Goal: Obtain resource: Download file/media

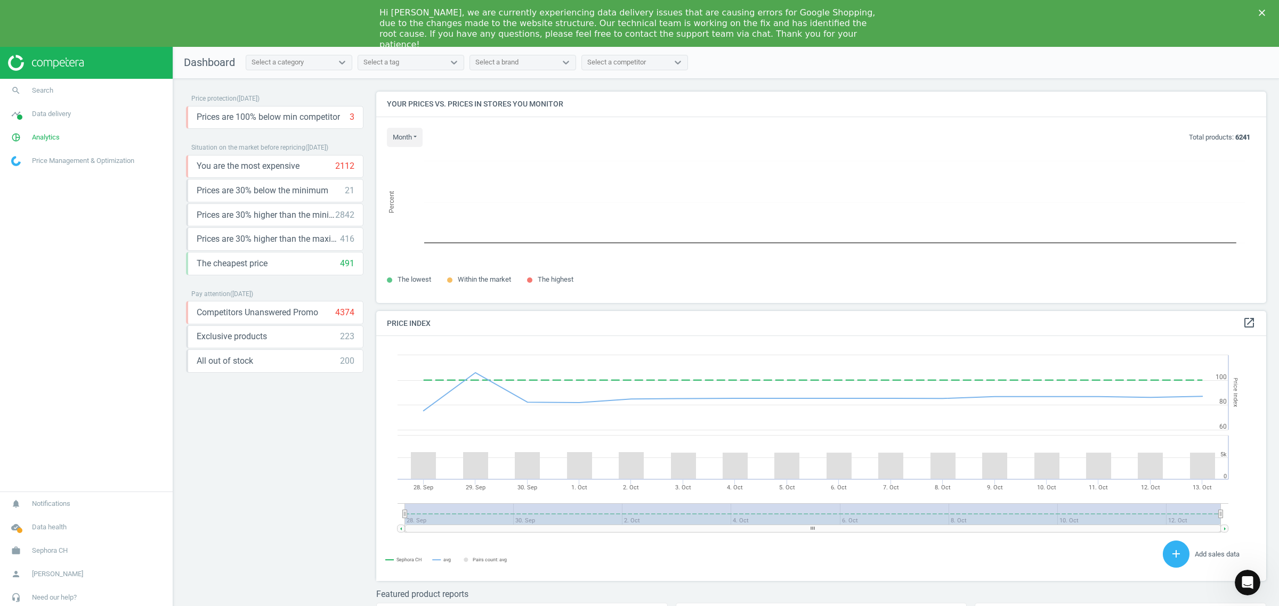
scroll to position [265, 900]
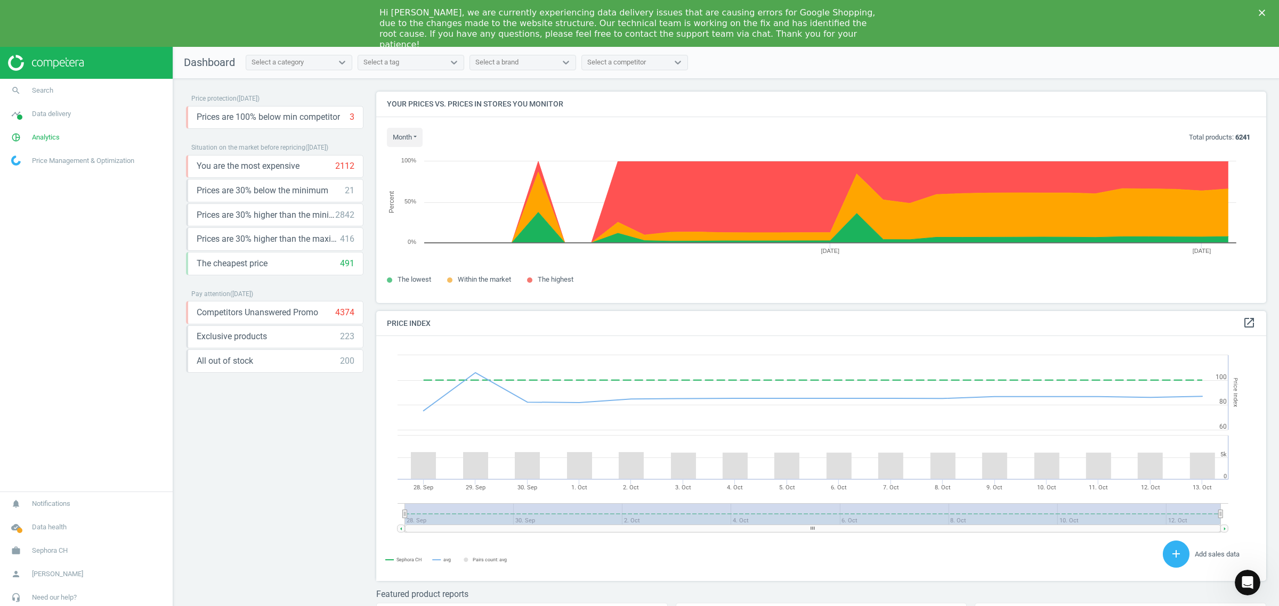
click at [1259, 12] on icon "Close" at bounding box center [1261, 13] width 6 height 6
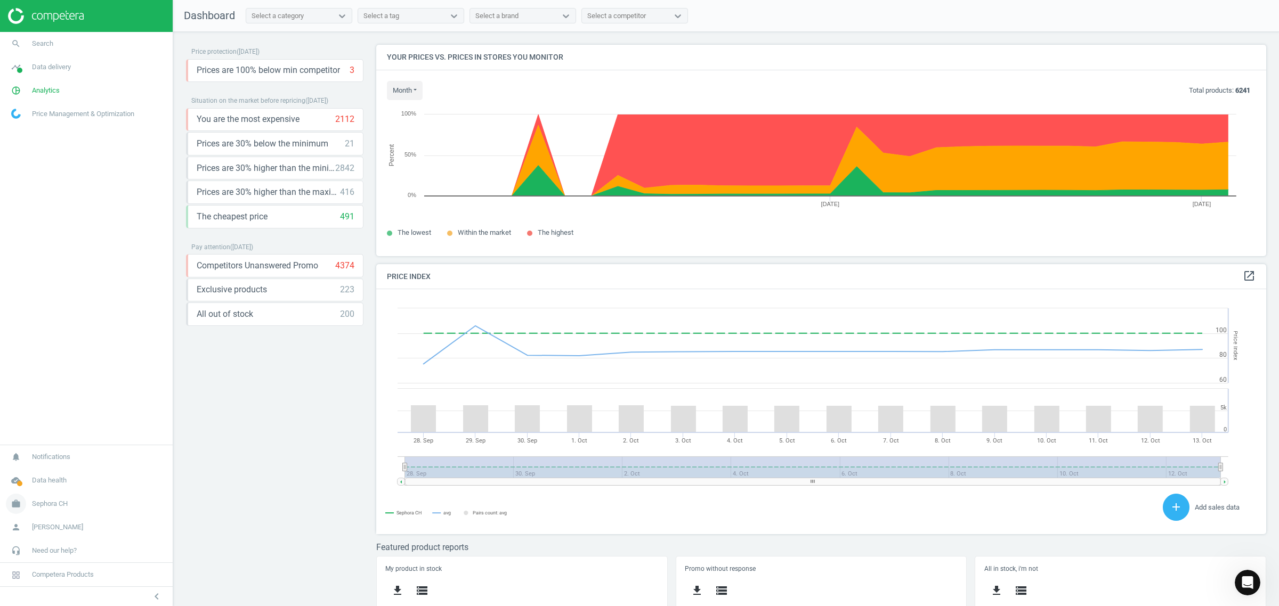
click at [59, 502] on span "Sephora CH" at bounding box center [50, 504] width 36 height 10
click at [54, 446] on span "Sephora CH" at bounding box center [50, 450] width 36 height 10
click at [33, 503] on span "Sephora CH" at bounding box center [50, 504] width 36 height 10
click at [52, 470] on span "Switch campaign" at bounding box center [35, 472] width 47 height 9
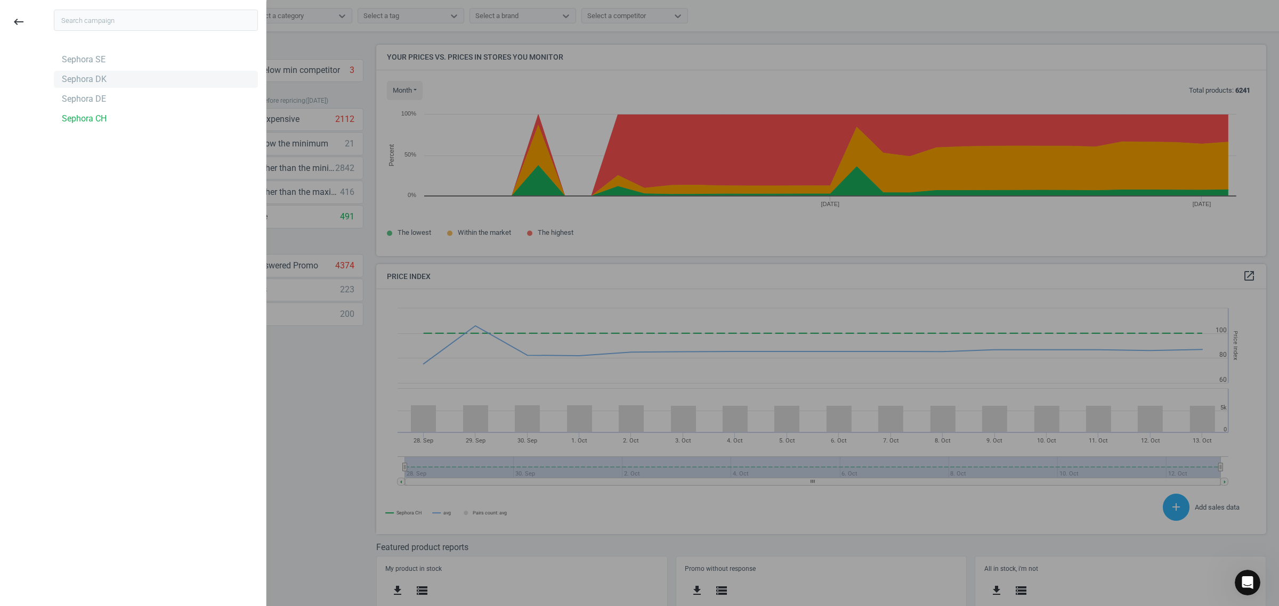
click at [95, 76] on div "Sephora DK" at bounding box center [84, 80] width 45 height 12
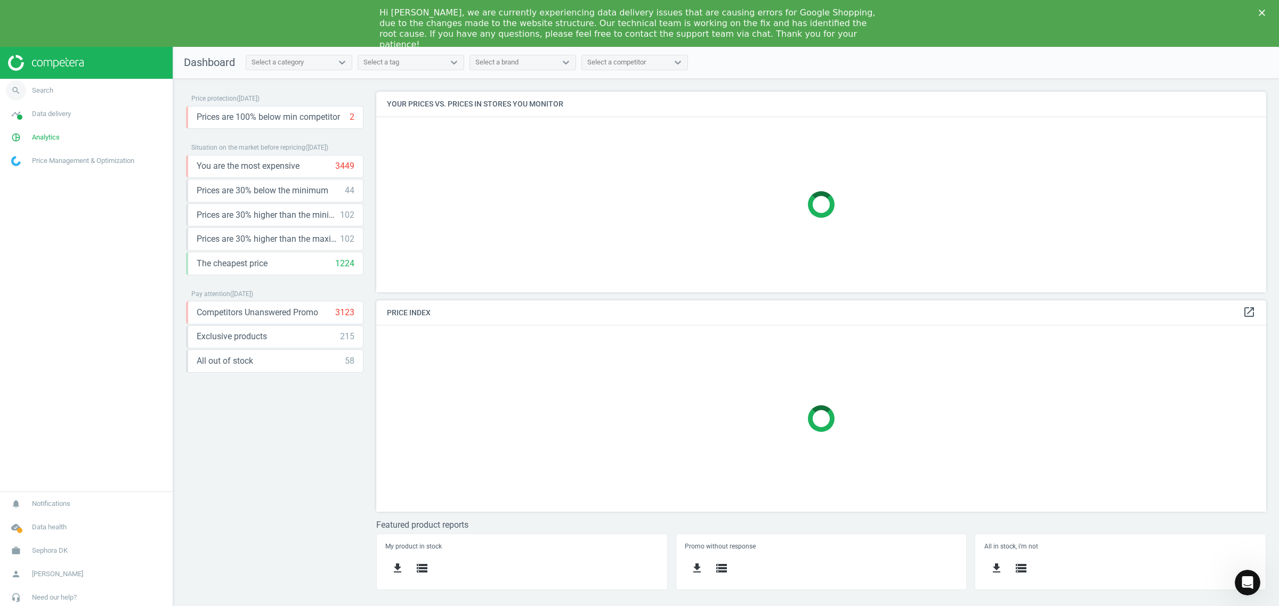
click at [43, 88] on span "Search" at bounding box center [42, 91] width 21 height 10
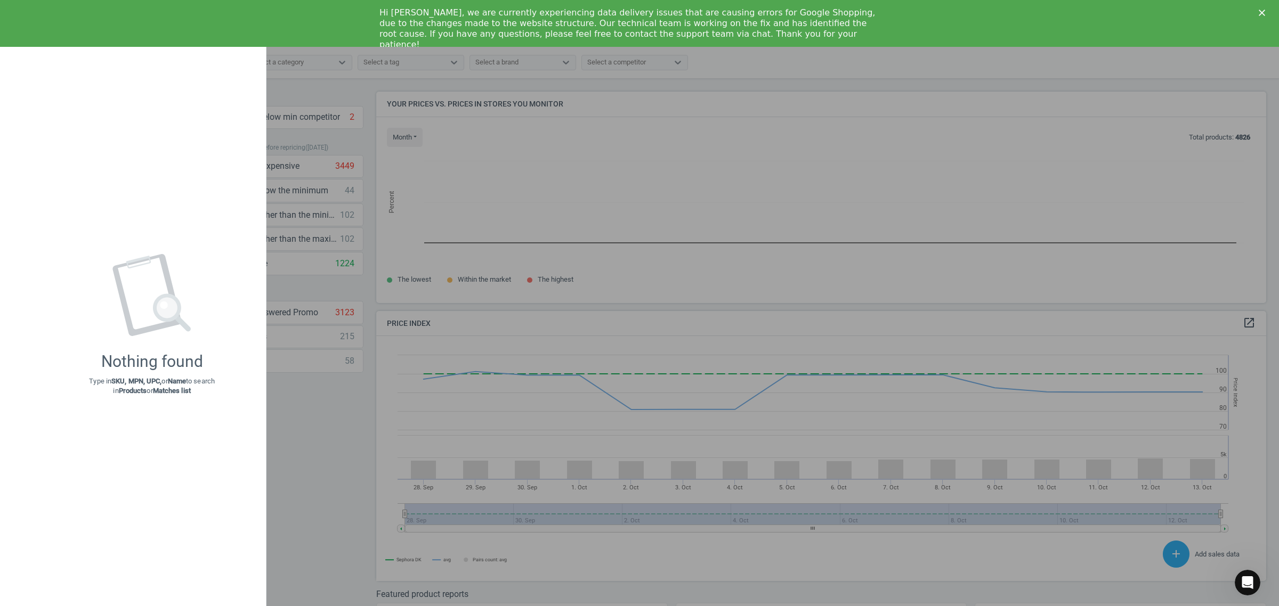
scroll to position [265, 900]
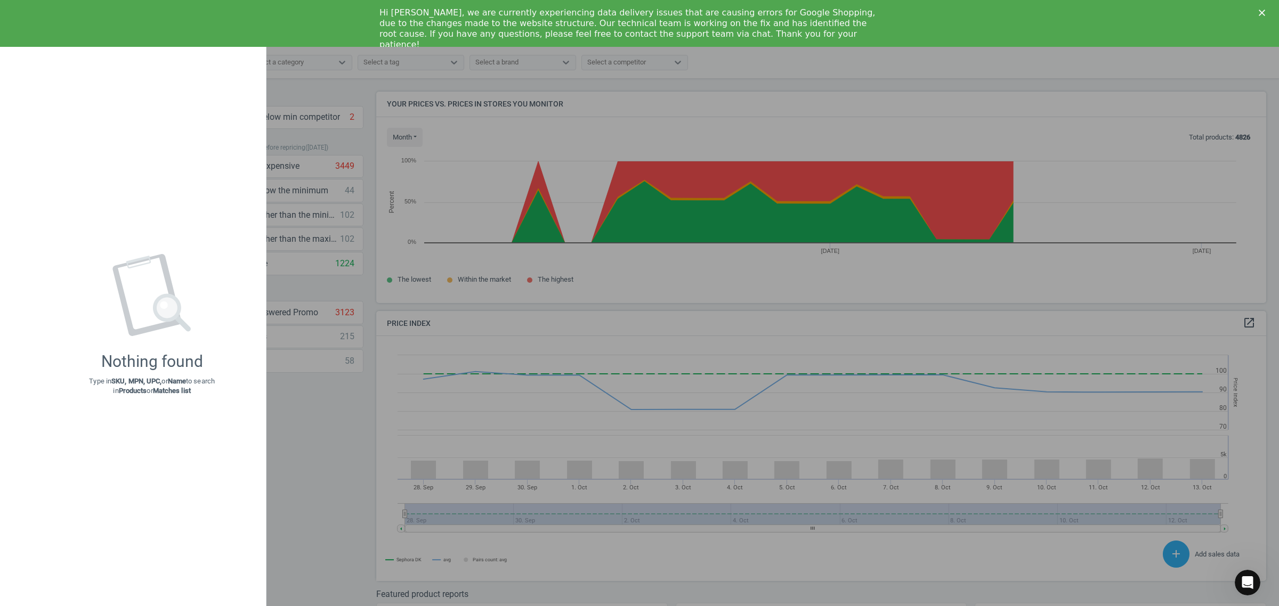
click at [363, 143] on div at bounding box center [639, 303] width 1279 height 606
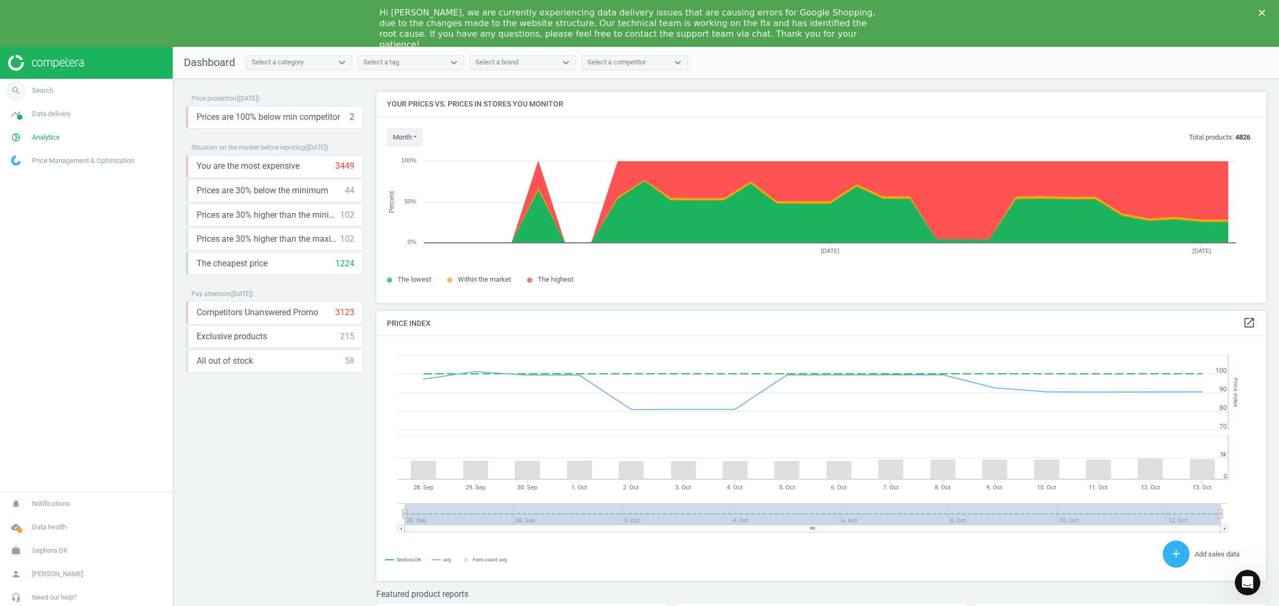
click at [69, 91] on link "search Search" at bounding box center [86, 90] width 173 height 23
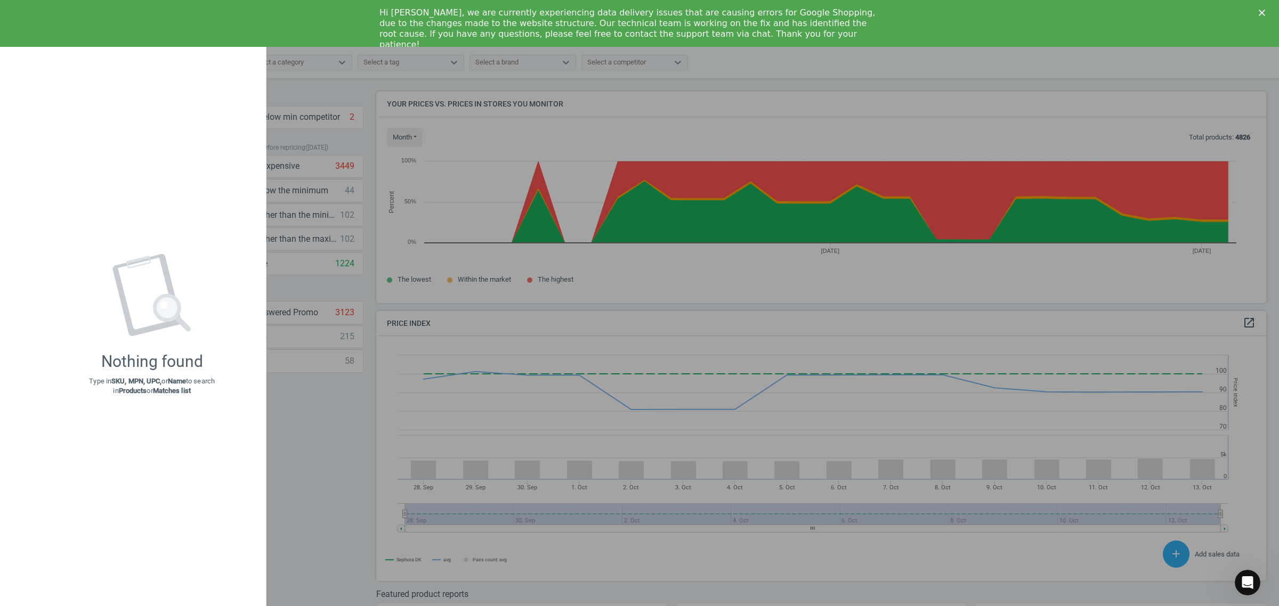
click at [15, 76] on div "keyboard_backspace" at bounding box center [15, 305] width 31 height 606
click at [322, 464] on div at bounding box center [639, 303] width 1279 height 606
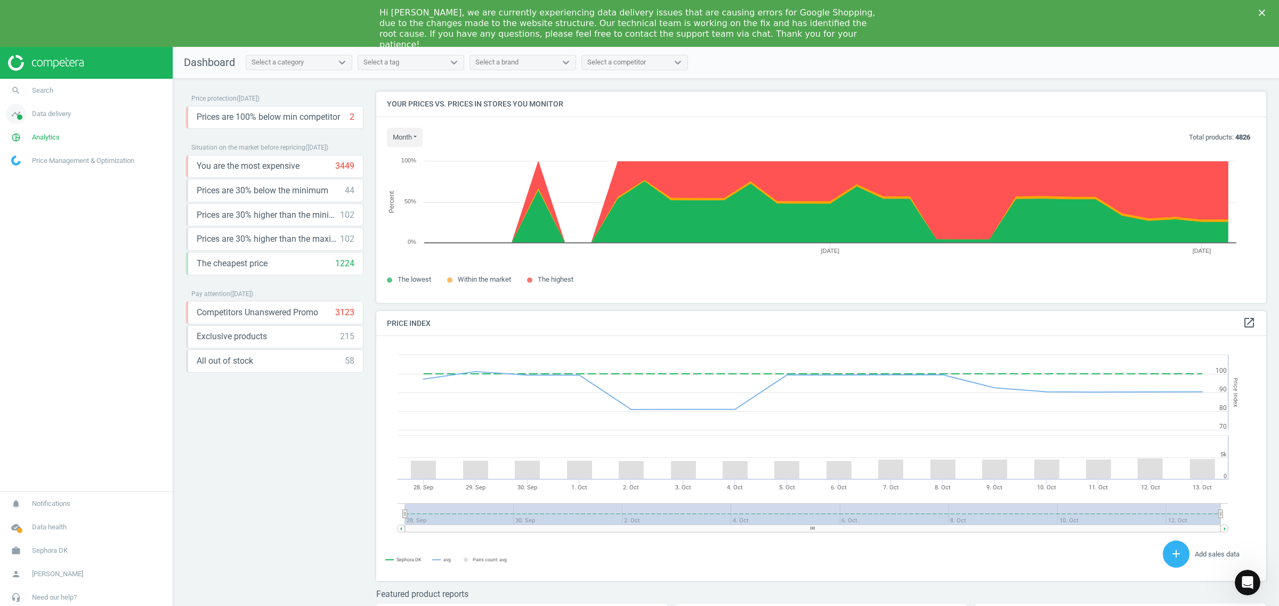
click at [64, 113] on span "Data delivery" at bounding box center [51, 114] width 39 height 10
click at [22, 134] on span "Overview" at bounding box center [25, 137] width 26 height 9
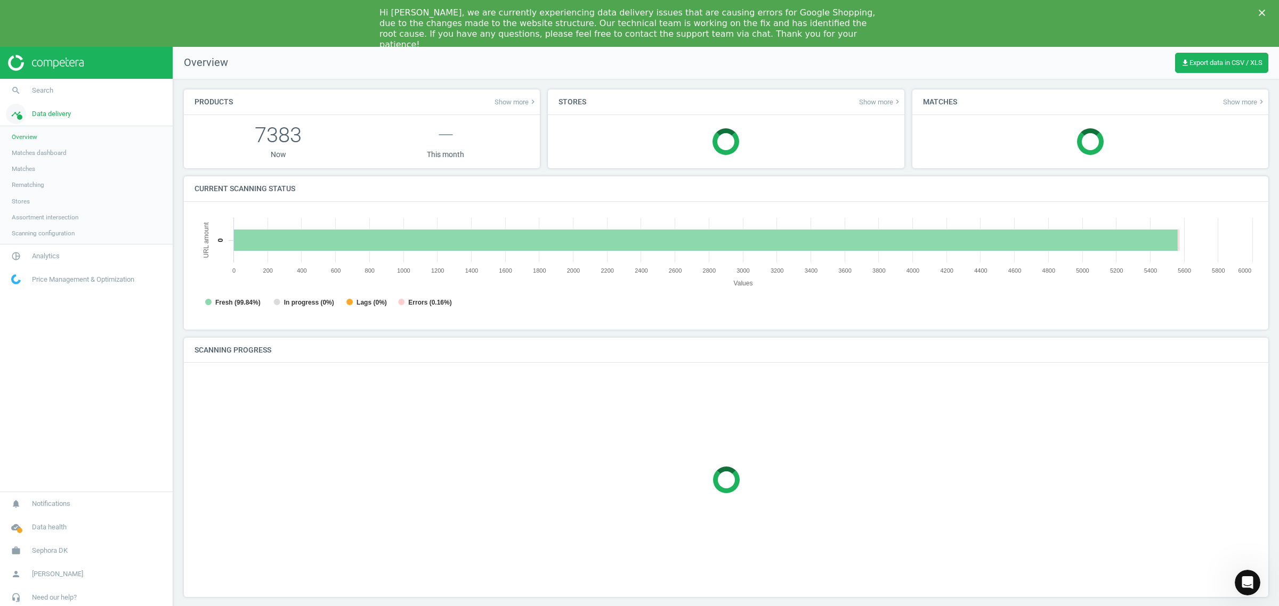
scroll to position [233, 1083]
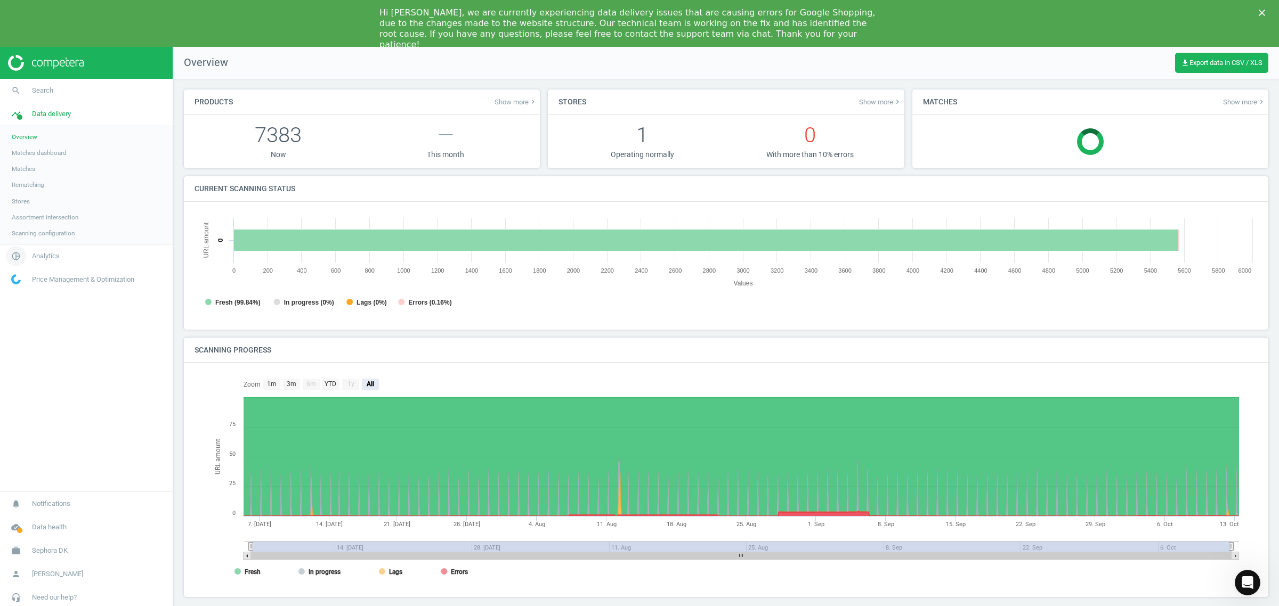
click at [51, 259] on span "Analytics" at bounding box center [46, 256] width 28 height 10
click at [17, 164] on span "Overview" at bounding box center [25, 160] width 26 height 9
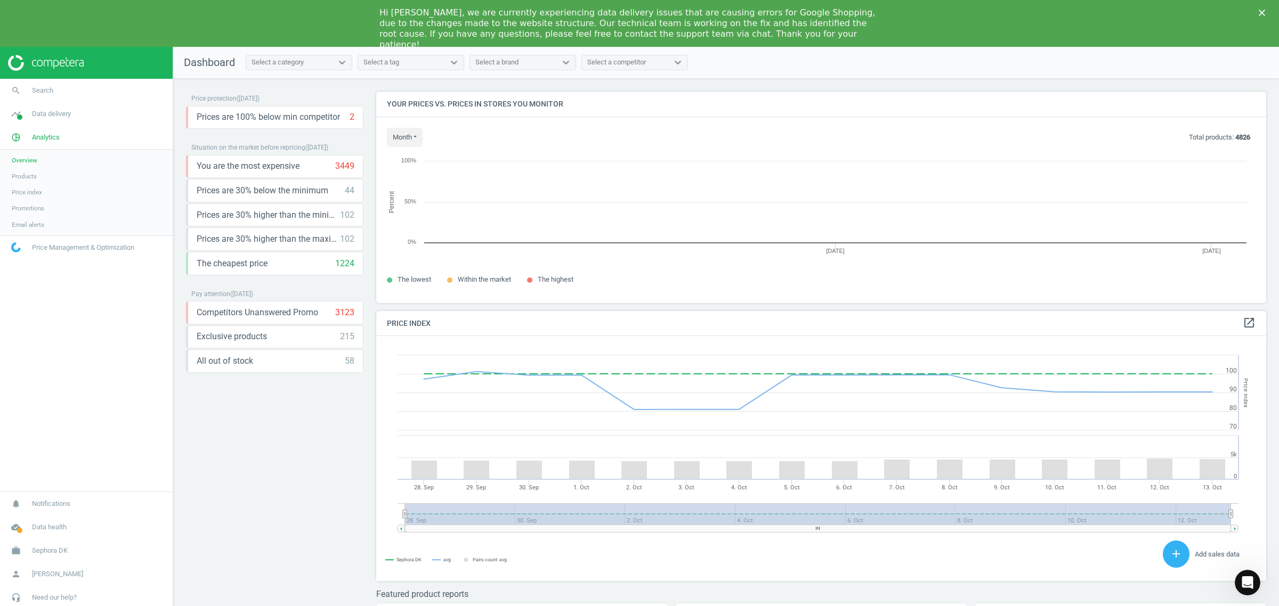
scroll to position [265, 900]
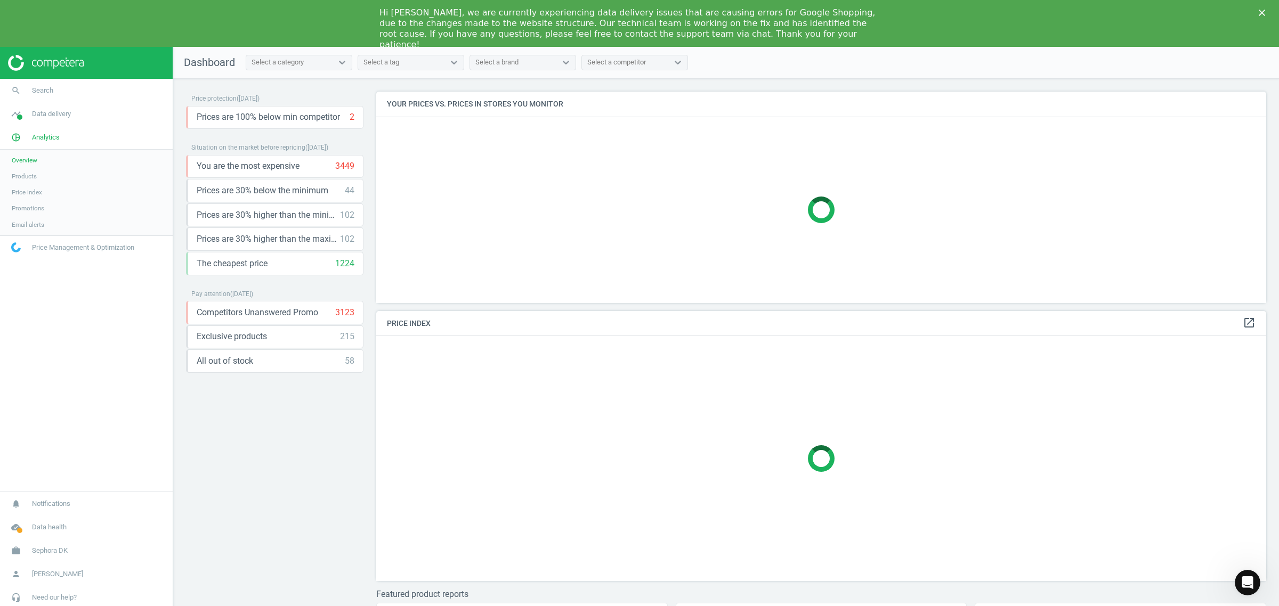
click at [1263, 9] on div "Hi [PERSON_NAME], we are currently experiencing data delivery issues that are c…" at bounding box center [639, 28] width 1279 height 49
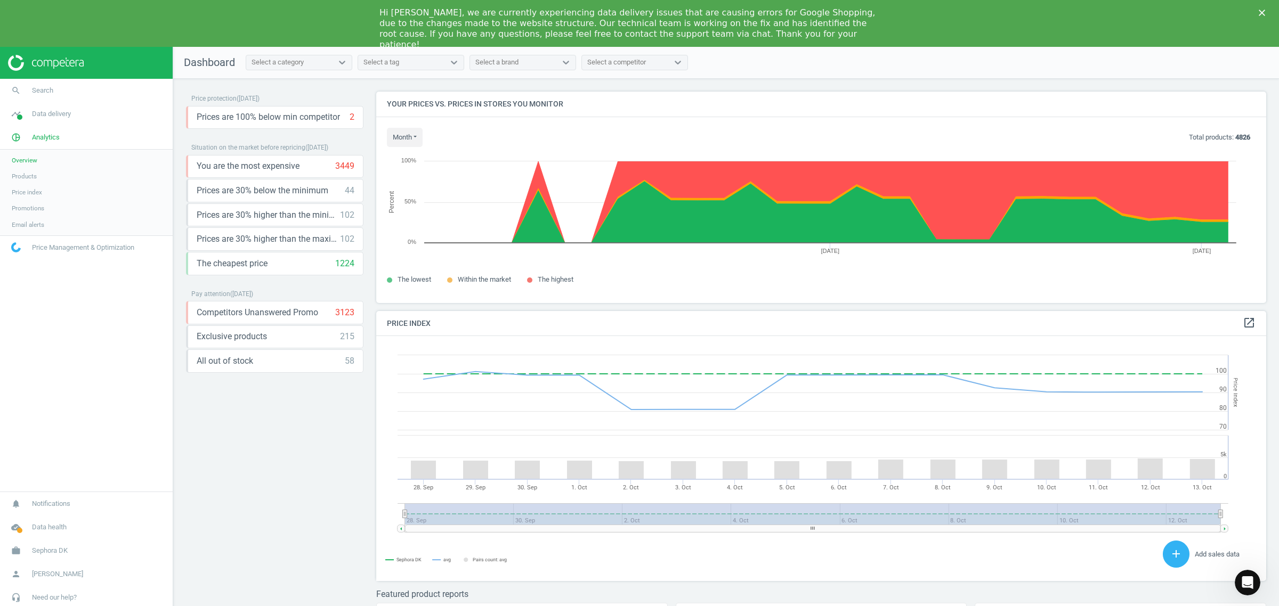
click at [38, 179] on link "Products" at bounding box center [86, 176] width 173 height 16
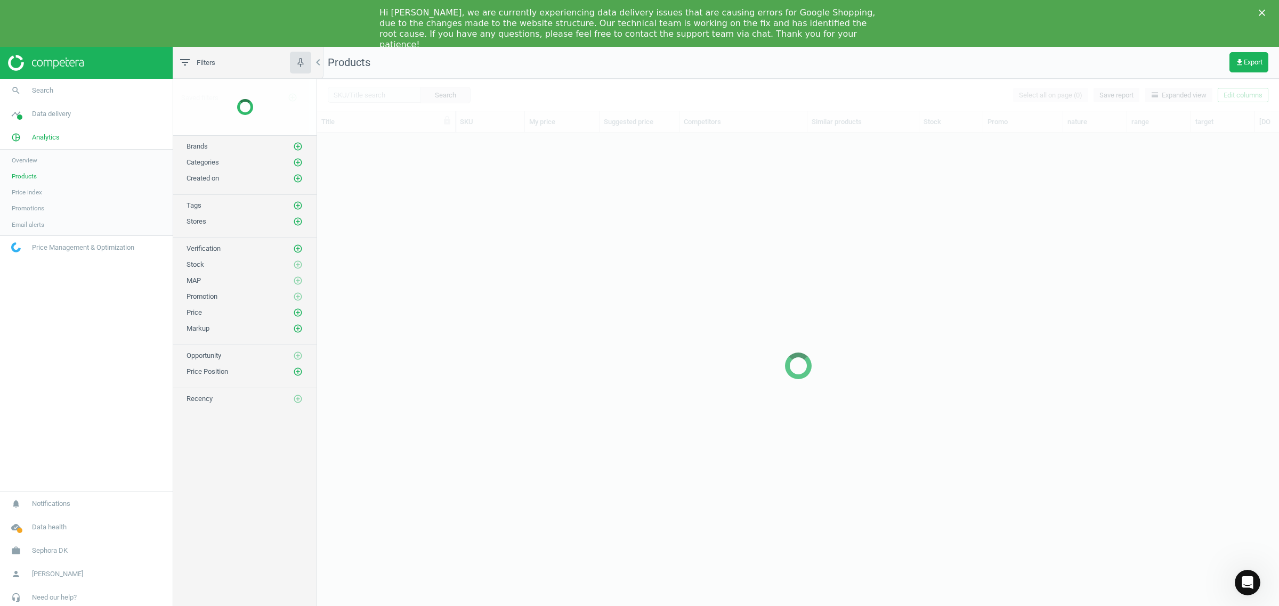
scroll to position [480, 951]
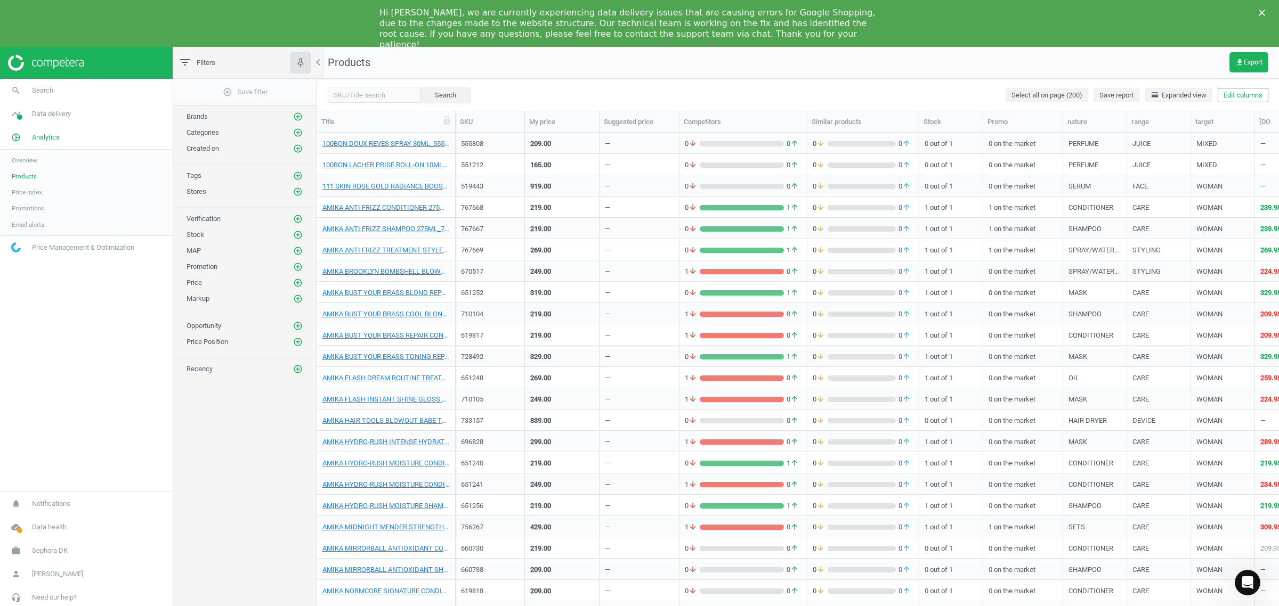
click at [191, 60] on icon "filter_list" at bounding box center [184, 62] width 13 height 13
click at [185, 60] on icon "filter_list" at bounding box center [184, 62] width 13 height 13
click at [180, 64] on icon "filter_list" at bounding box center [184, 62] width 13 height 13
click at [302, 62] on use "button" at bounding box center [300, 62] width 10 height 10
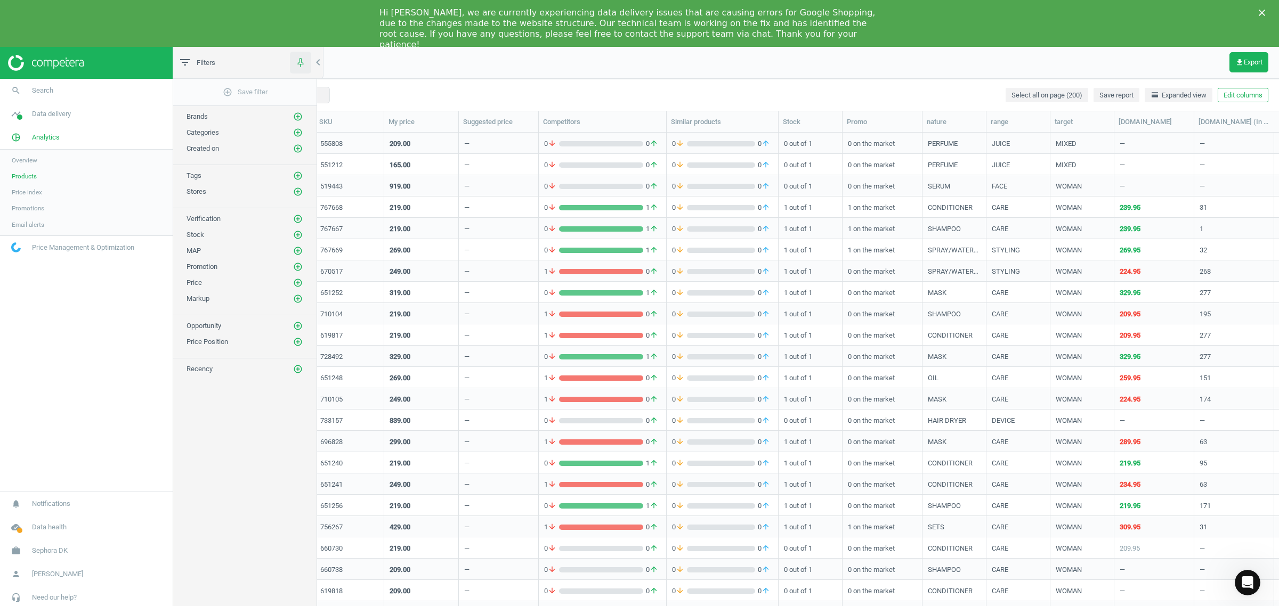
scroll to position [480, 1092]
click at [1259, 14] on icon "Close" at bounding box center [1261, 13] width 6 height 6
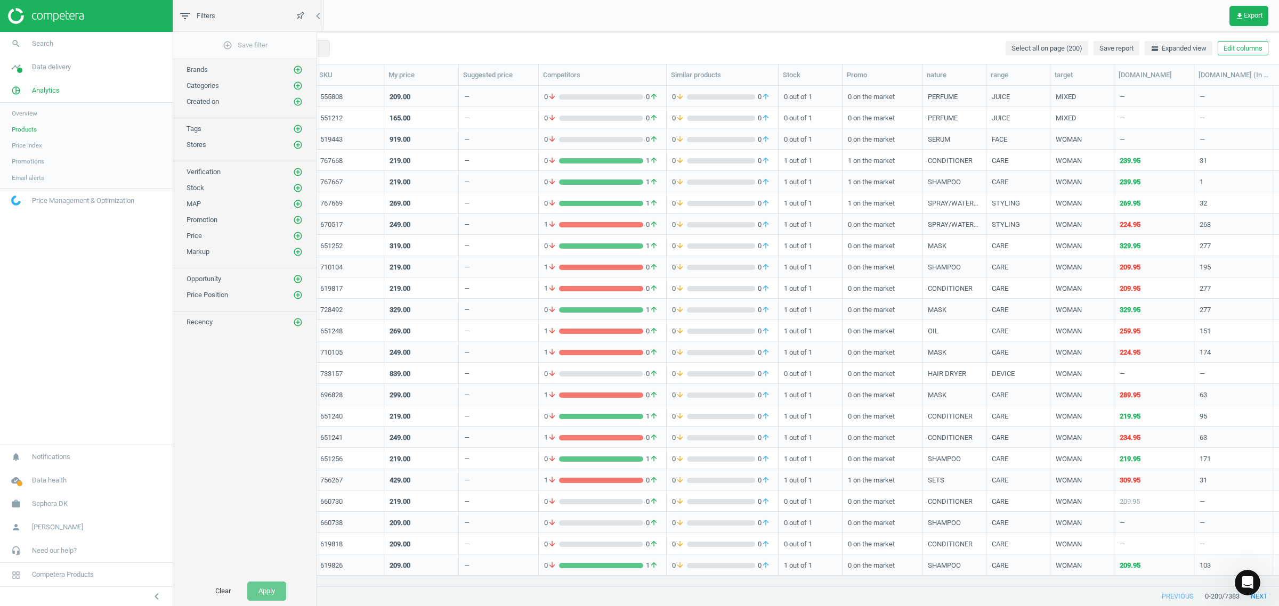
click at [187, 10] on icon "filter_list" at bounding box center [184, 16] width 13 height 13
click at [254, 60] on div "Brands add_circle_outline" at bounding box center [244, 67] width 143 height 16
click at [301, 11] on icon "button" at bounding box center [300, 15] width 13 height 13
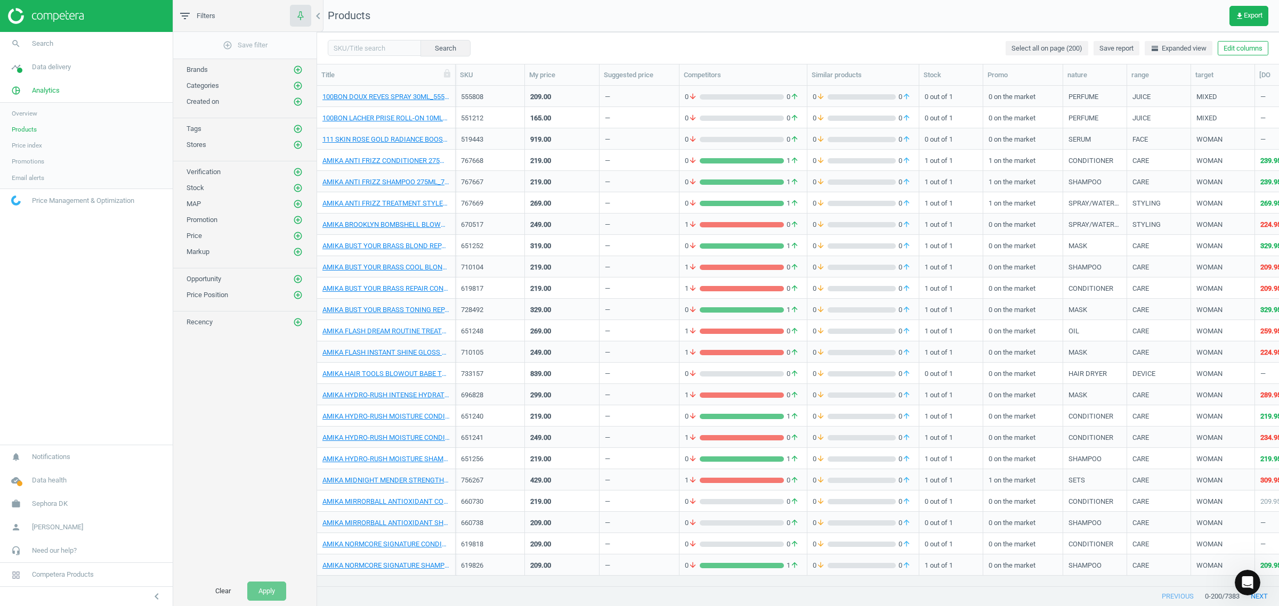
scroll to position [480, 951]
click at [301, 12] on icon "button" at bounding box center [300, 15] width 13 height 13
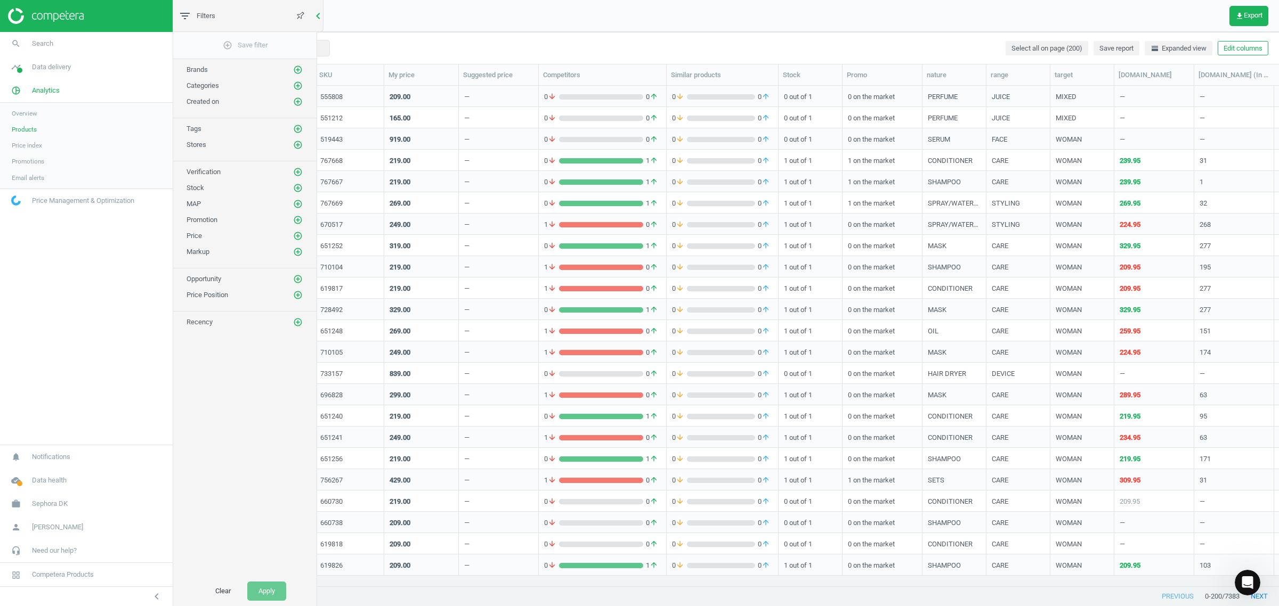
scroll to position [480, 1092]
click at [316, 15] on icon "chevron_left" at bounding box center [318, 16] width 13 height 13
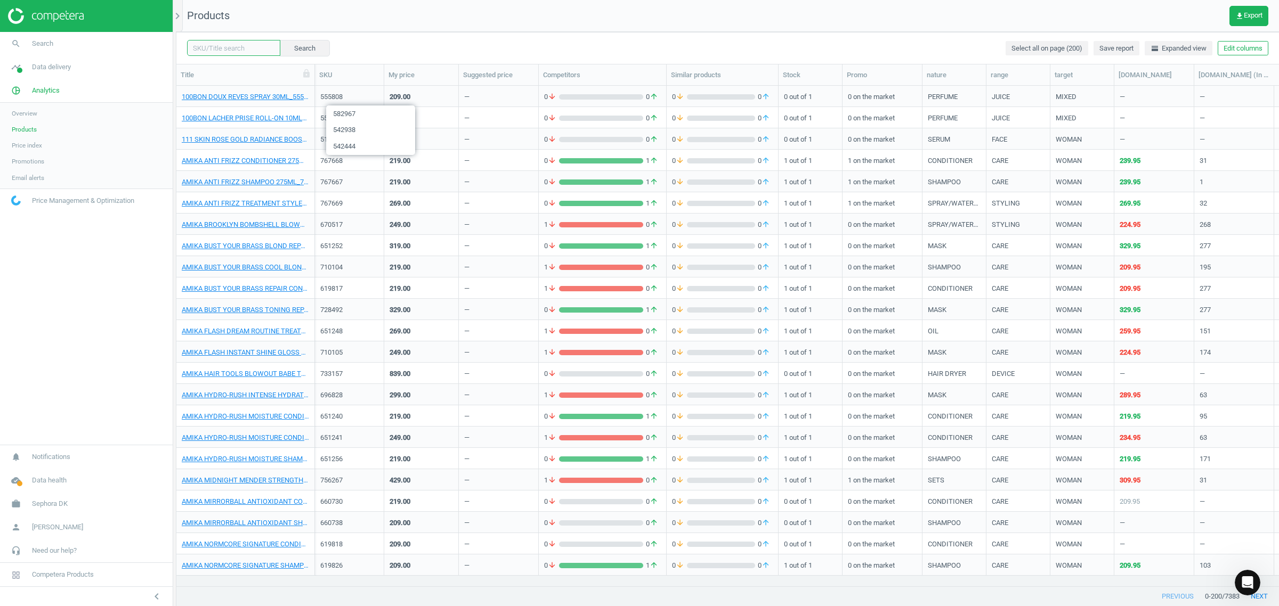
click at [217, 43] on input "text" at bounding box center [233, 48] width 93 height 16
click at [180, 15] on icon "chevron_right" at bounding box center [177, 16] width 13 height 13
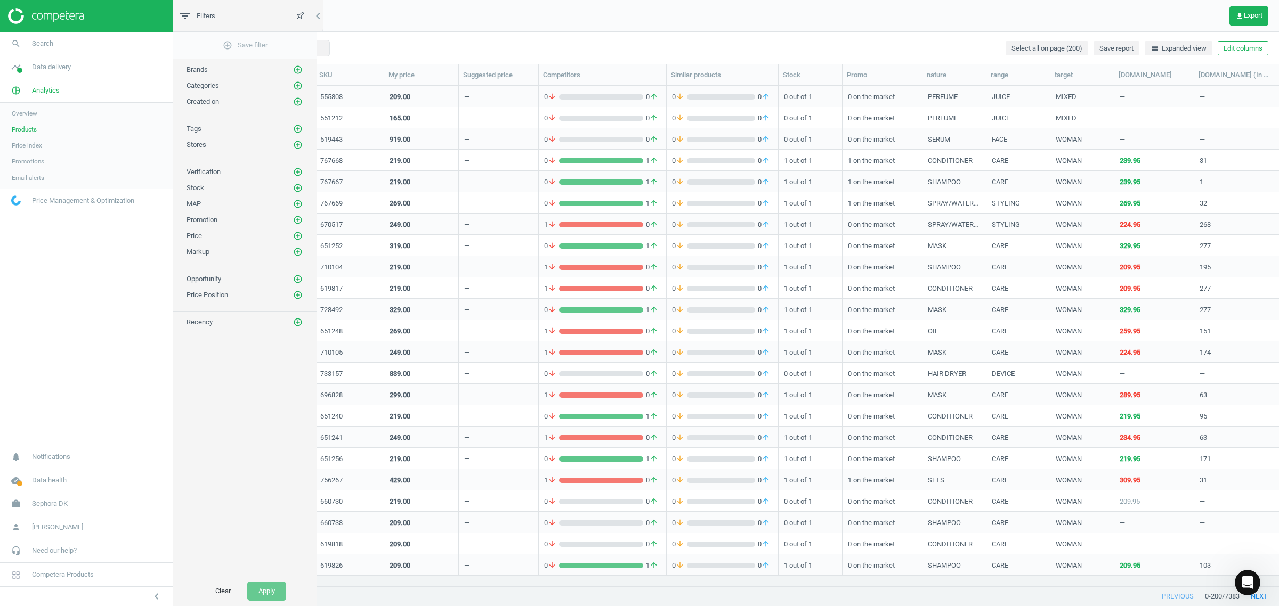
click at [203, 87] on span "Categories" at bounding box center [202, 86] width 32 height 8
click at [296, 72] on icon "add_circle_outline" at bounding box center [298, 70] width 10 height 10
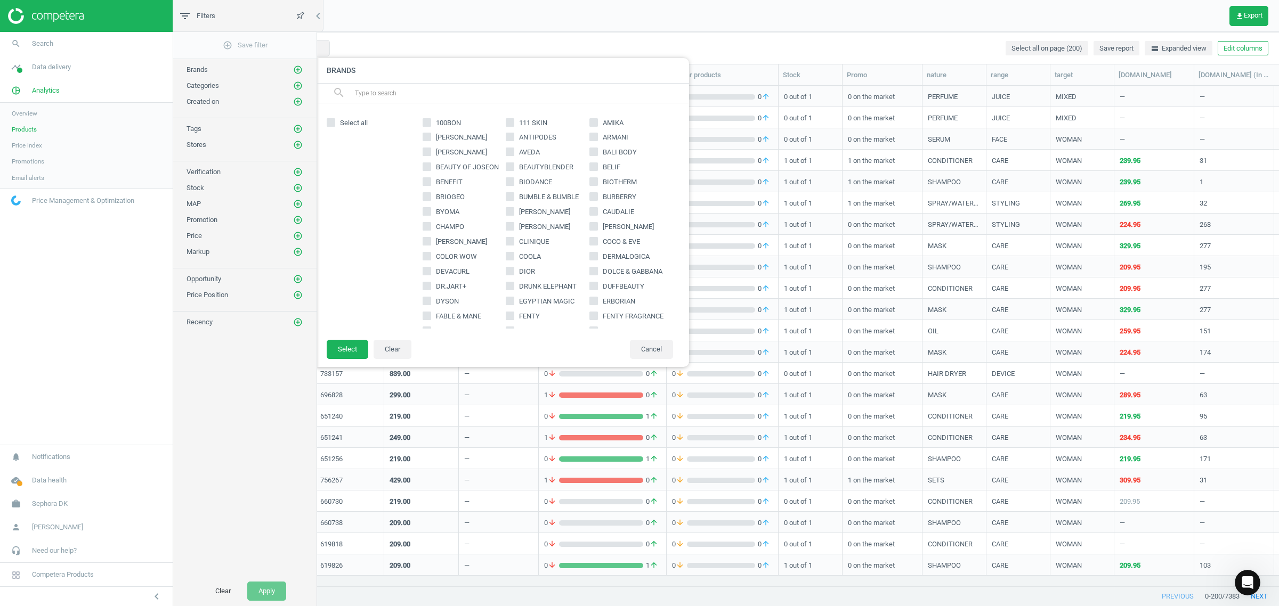
click at [393, 93] on input "text" at bounding box center [517, 93] width 327 height 17
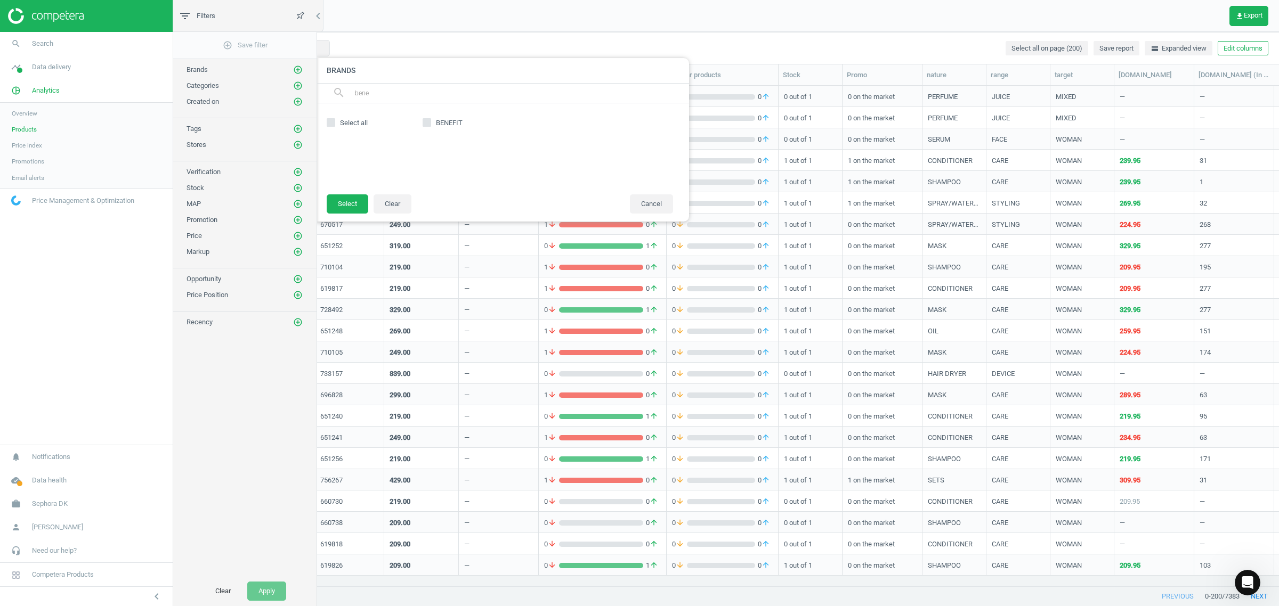
type input "bene"
click at [421, 120] on div "BENEFIT" at bounding box center [547, 149] width 261 height 70
click at [428, 120] on input "BENEFIT" at bounding box center [426, 122] width 7 height 7
checkbox input "true"
click at [337, 206] on button "Select" at bounding box center [348, 203] width 42 height 19
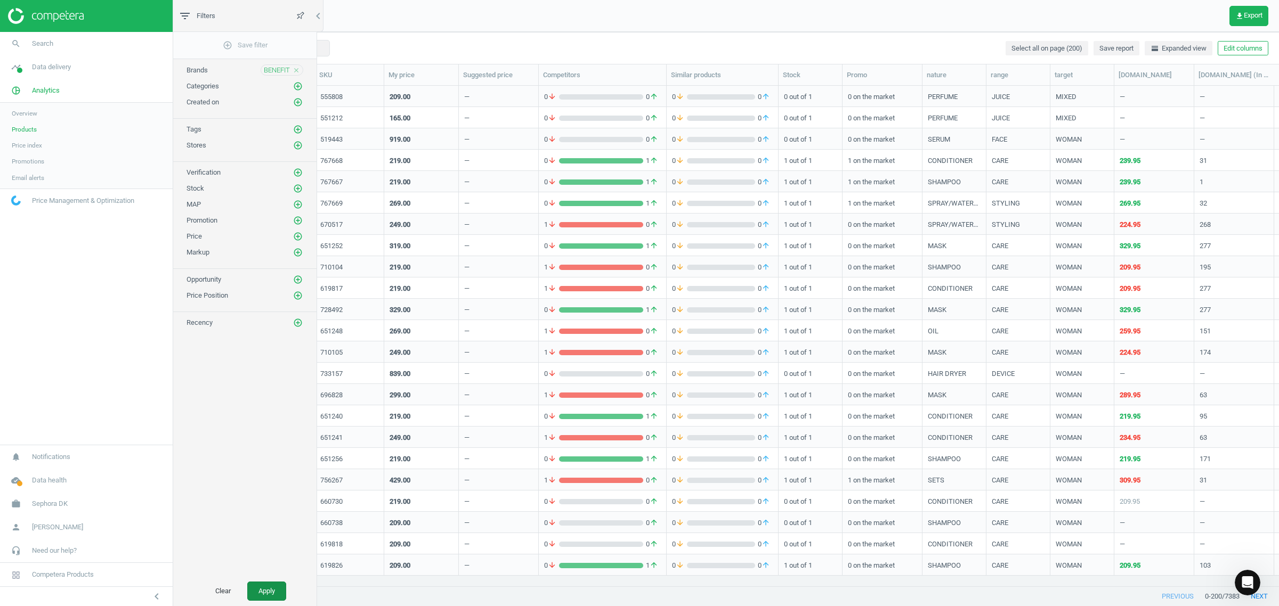
click at [263, 592] on button "Apply" at bounding box center [266, 591] width 39 height 19
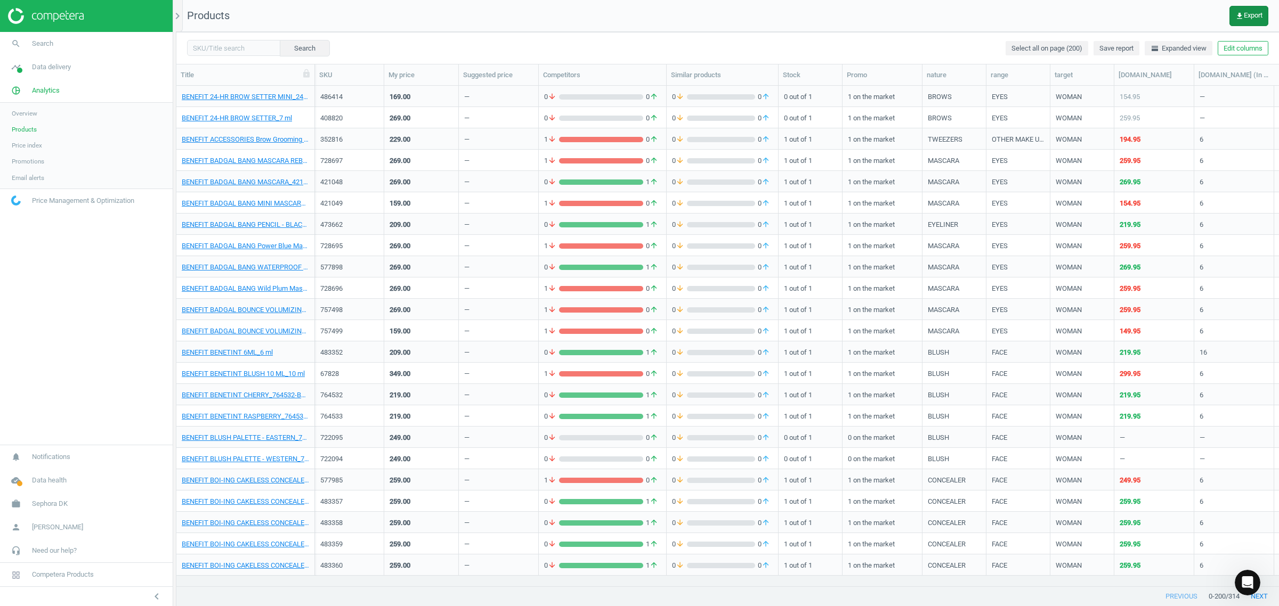
click at [1258, 20] on button "get_app Export" at bounding box center [1248, 16] width 39 height 20
drag, startPoint x: 1096, startPoint y: 6, endPoint x: 1213, endPoint y: 22, distance: 118.4
click at [1096, 6] on nav "Products get_app Export" at bounding box center [727, 16] width 1102 height 32
click at [1234, 52] on button "Edit columns" at bounding box center [1242, 48] width 51 height 15
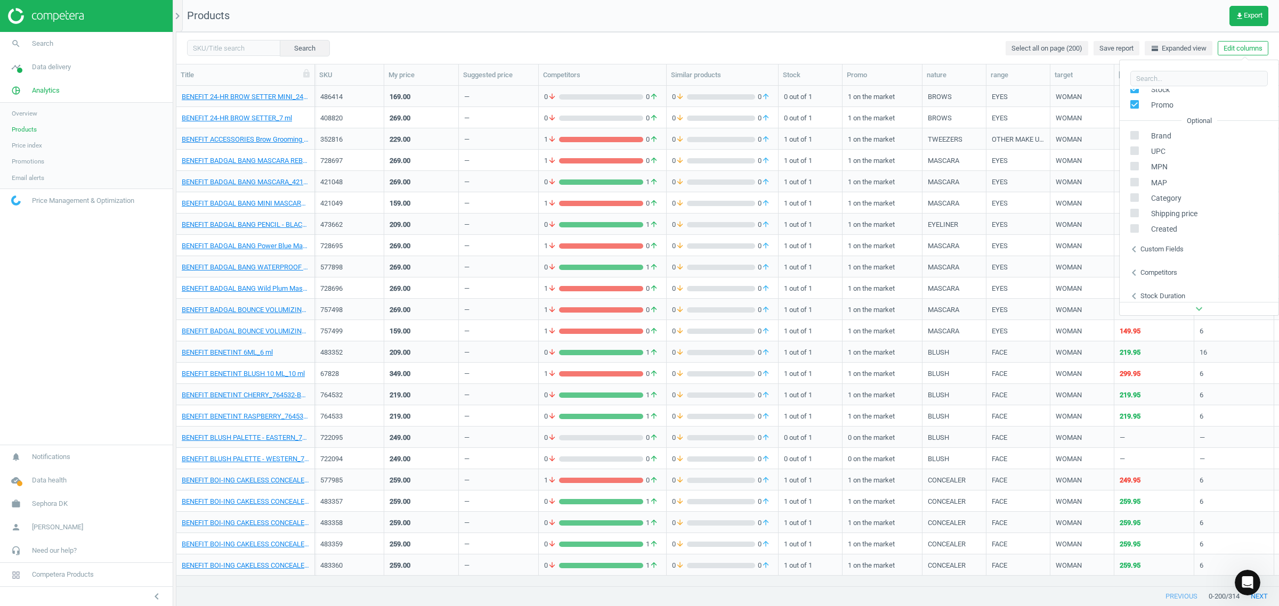
scroll to position [121, 0]
click at [1138, 244] on icon "chevron_left" at bounding box center [1133, 244] width 13 height 13
click at [1145, 262] on div "chevron_left Competitors" at bounding box center [1198, 267] width 159 height 23
click at [1145, 270] on div "Competitors" at bounding box center [1158, 268] width 37 height 10
click at [1141, 270] on div "Competitors" at bounding box center [1158, 268] width 37 height 10
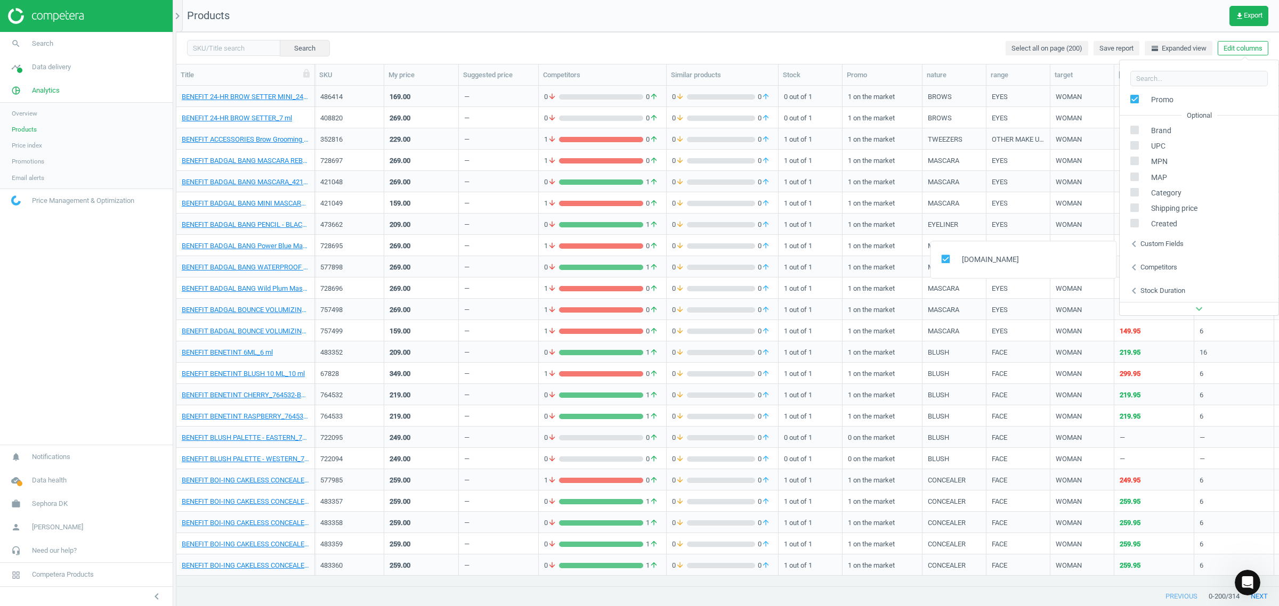
drag, startPoint x: 1150, startPoint y: 291, endPoint x: 1171, endPoint y: 292, distance: 21.3
click at [1151, 292] on div "Stock duration" at bounding box center [1162, 291] width 45 height 10
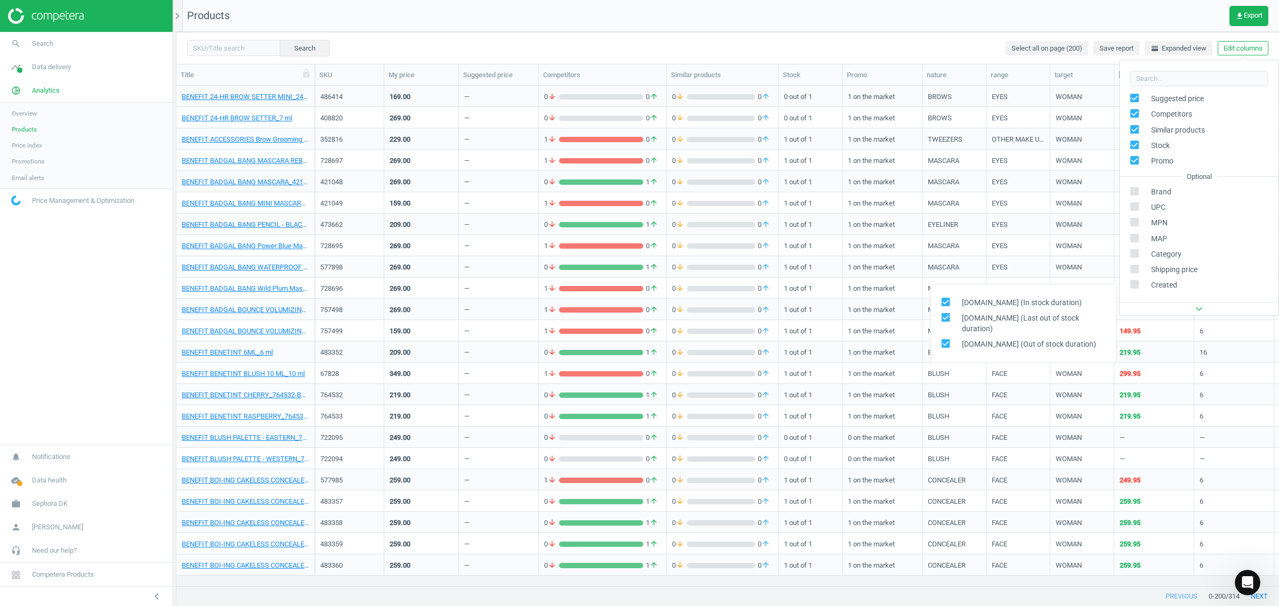
scroll to position [0, 0]
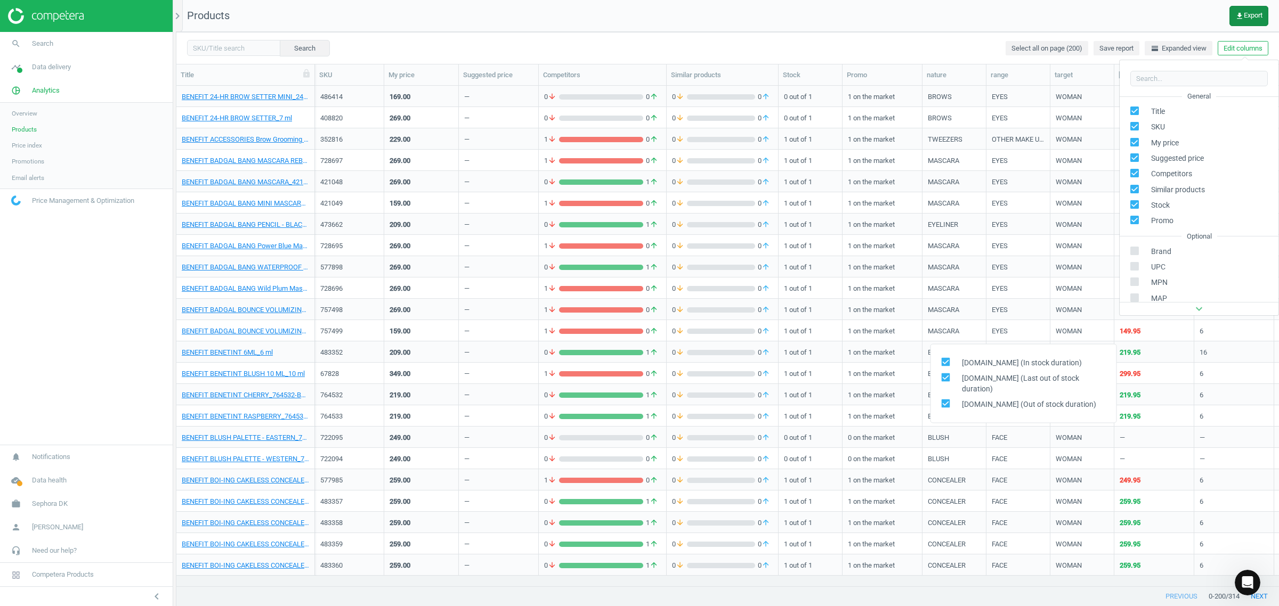
click at [1252, 15] on span "get_app Export" at bounding box center [1248, 16] width 27 height 9
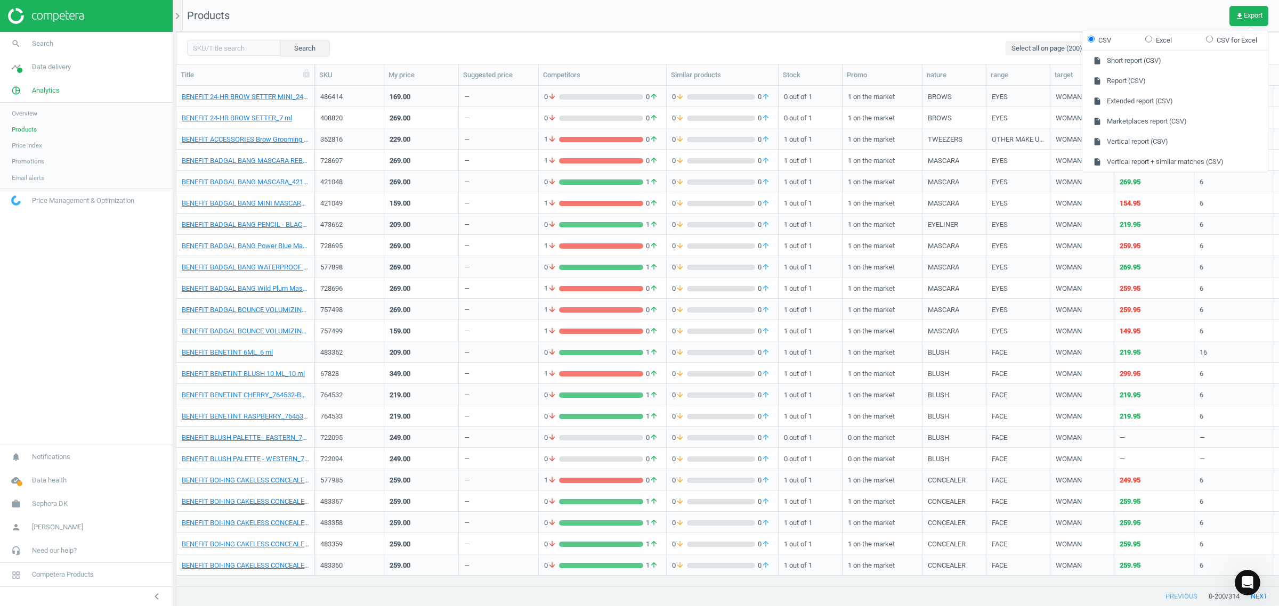
click at [1210, 41] on input "CSV for Excel" at bounding box center [1209, 38] width 7 height 7
radio input "true"
click at [1163, 38] on label "Excel" at bounding box center [1158, 40] width 27 height 10
click at [1158, 40] on label "Excel" at bounding box center [1158, 40] width 27 height 10
click at [1152, 40] on input "Excel" at bounding box center [1148, 38] width 7 height 7
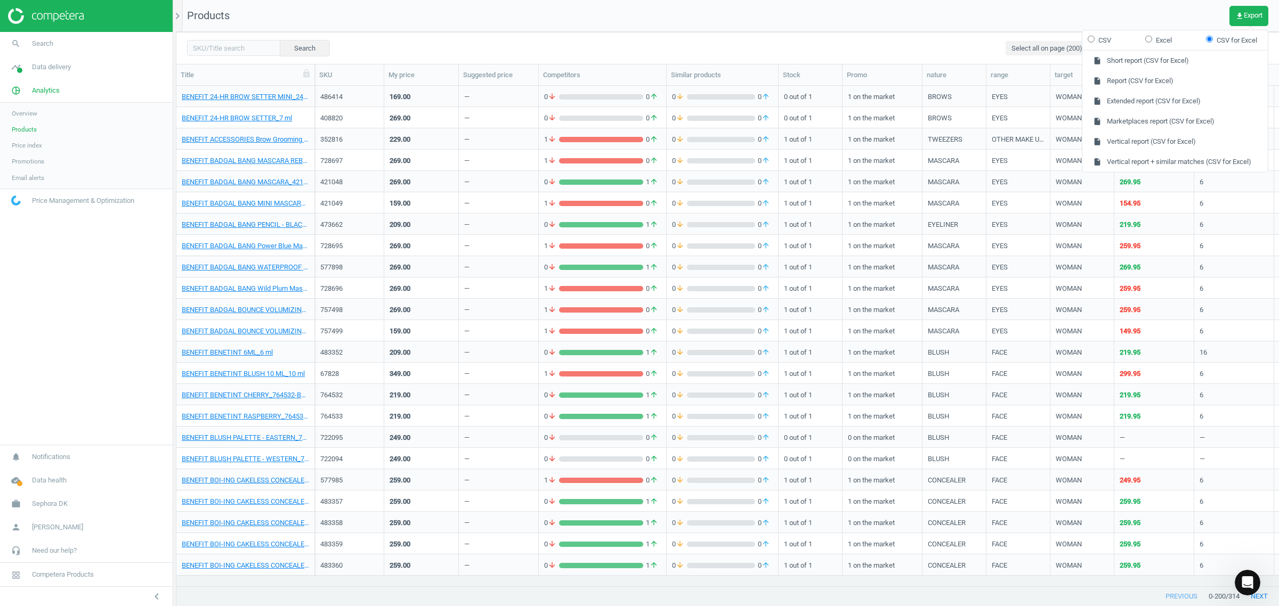
radio input "true"
click at [1174, 77] on button "insert_drive_file Report (Excel)" at bounding box center [1174, 81] width 185 height 20
